Goal: Complete application form

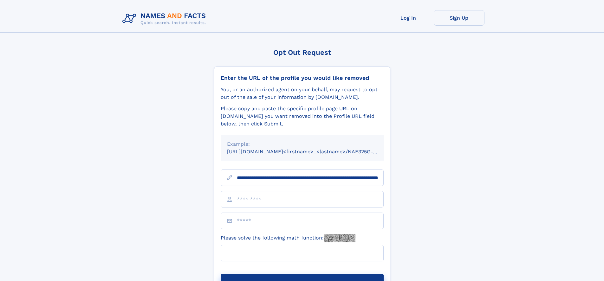
scroll to position [0, 60]
type input "**********"
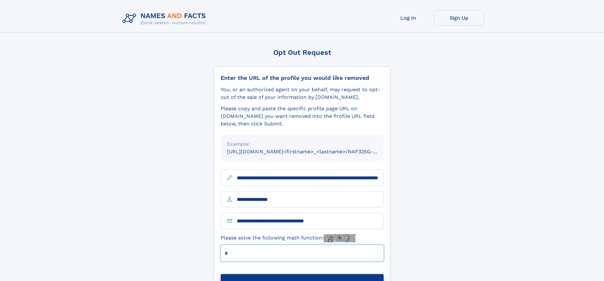
type input "*"
click at [302, 274] on button "Submit Opt Out Request" at bounding box center [302, 284] width 163 height 20
